Goal: Transaction & Acquisition: Purchase product/service

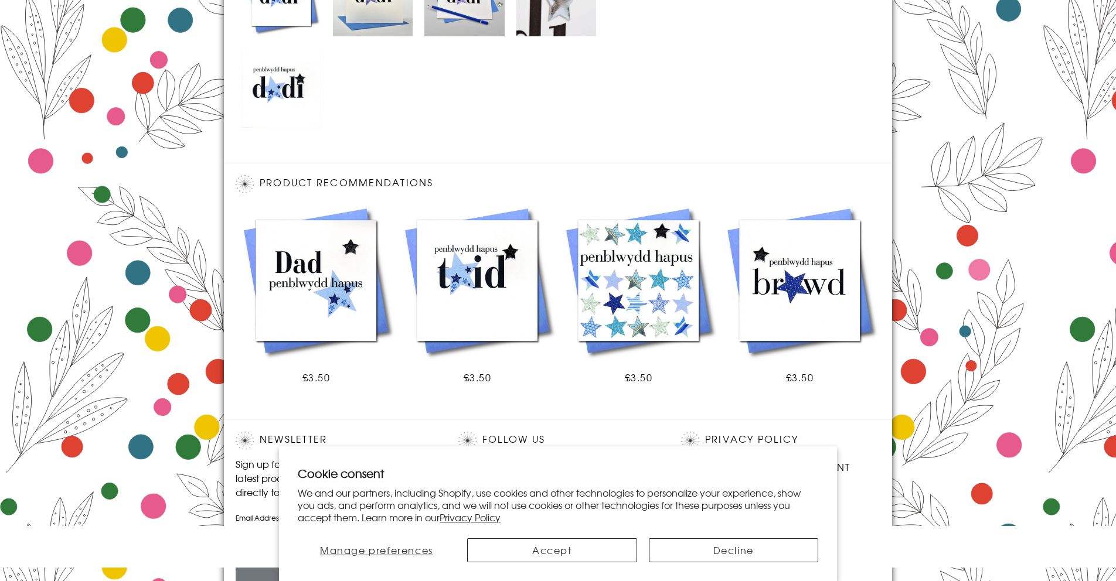
scroll to position [719, 0]
